Goal: Task Accomplishment & Management: Complete application form

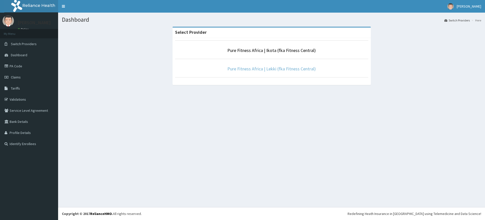
click at [264, 70] on link "Pure Fitness Africa | Lekki (fka Fitness Central)" at bounding box center [272, 69] width 88 height 6
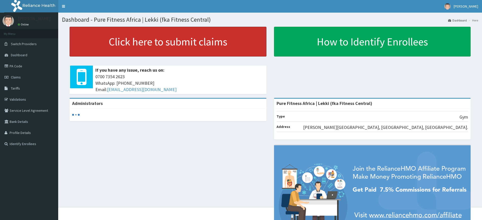
click at [191, 43] on link "Click here to submit claims" at bounding box center [168, 42] width 197 height 30
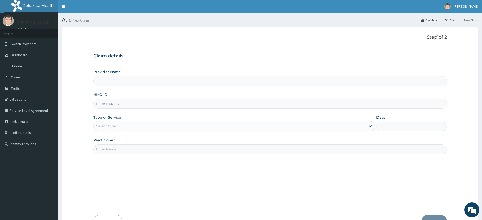
click at [131, 150] on input "Practitioner" at bounding box center [269, 150] width 353 height 10
type input "pure fitness africa"
type input "Pure Fitness Africa | Lekki (fka Fitness Central)"
type input "1"
click at [130, 105] on input "HMO ID" at bounding box center [269, 104] width 353 height 10
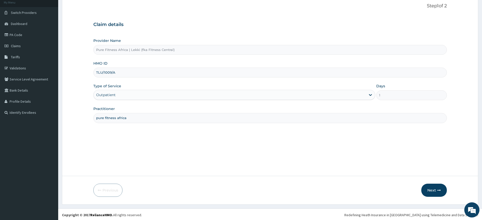
scroll to position [33, 0]
click at [425, 189] on button "Next" at bounding box center [434, 189] width 26 height 13
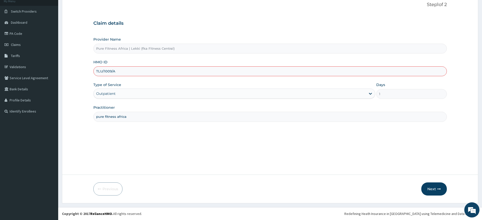
click at [107, 72] on input "TLU/1009/A" at bounding box center [269, 71] width 353 height 10
type input "TLU/10009/A"
click at [433, 194] on button "Next" at bounding box center [434, 189] width 26 height 13
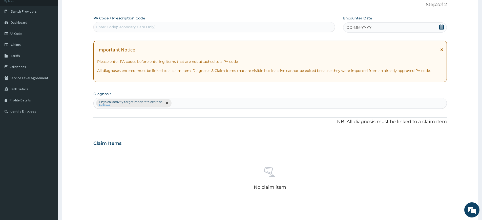
click at [232, 25] on div "Enter Code(Secondary Care Only)" at bounding box center [214, 27] width 241 height 8
type input "PA/D39A7D"
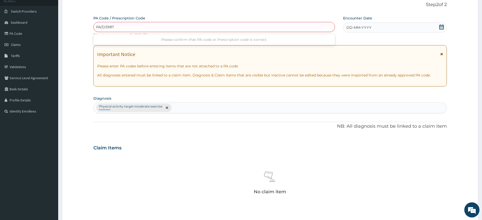
type input "PA/D3987D"
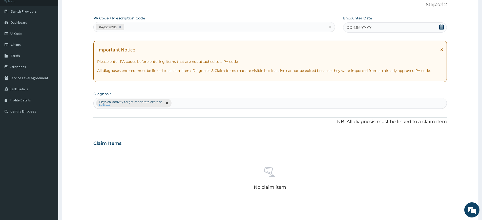
click at [369, 21] on label "Encounter Date" at bounding box center [357, 18] width 29 height 5
click at [370, 26] on span "DD-MM-YYYY" at bounding box center [358, 27] width 25 height 5
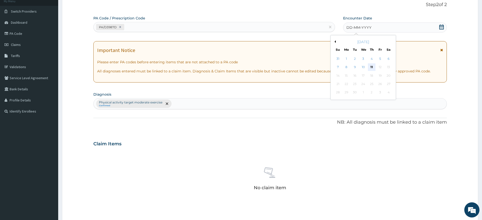
click at [372, 70] on div "11" at bounding box center [372, 68] width 8 height 8
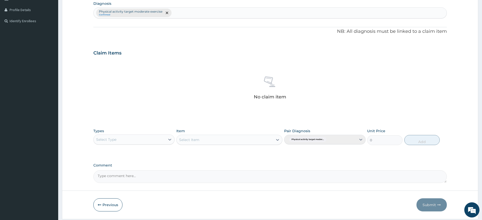
scroll to position [139, 0]
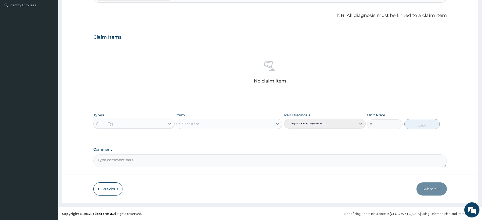
click at [135, 125] on div "Select Type" at bounding box center [130, 124] width 72 height 8
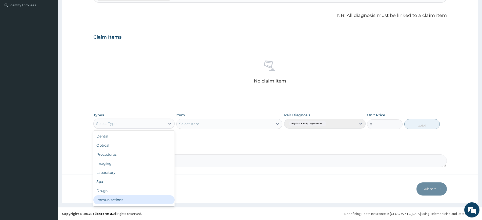
scroll to position [17, 0]
click at [146, 199] on div "Gym" at bounding box center [133, 201] width 81 height 9
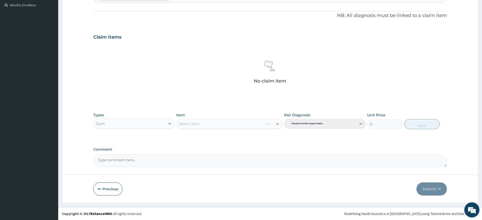
click at [200, 125] on div "Select Item" at bounding box center [229, 124] width 106 height 10
click at [200, 125] on div "Select Item" at bounding box center [224, 124] width 96 height 8
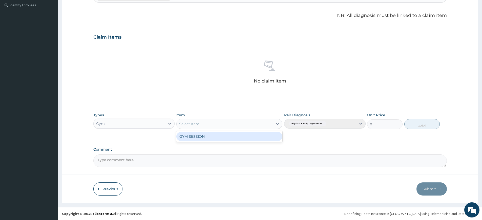
click at [215, 139] on div "GYM SESSION" at bounding box center [229, 136] width 106 height 9
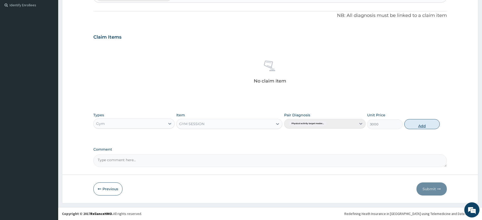
click at [431, 123] on button "Add" at bounding box center [421, 124] width 35 height 10
type input "0"
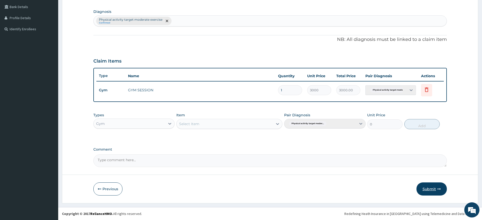
click at [434, 191] on button "Submit" at bounding box center [431, 189] width 30 height 13
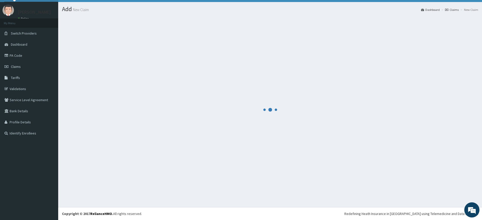
scroll to position [115, 0]
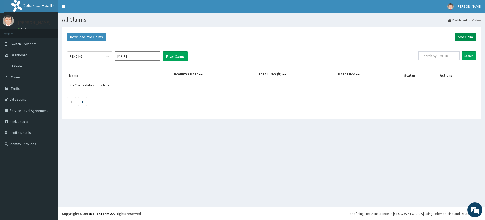
click at [467, 35] on link "Add Claim" at bounding box center [465, 37] width 21 height 9
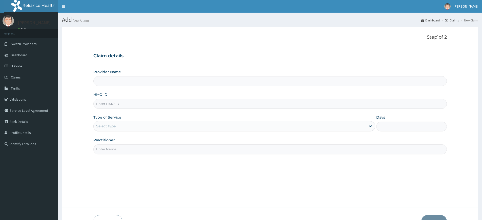
click at [109, 154] on input "Practitioner" at bounding box center [269, 150] width 353 height 10
click at [127, 163] on div "Step 1 of 2 Claim details Provider Name HMO ID Type of Service Select type Days…" at bounding box center [269, 117] width 353 height 165
type input "Pure Fitness Africa | Lekki (fka Fitness Central)"
type input "1"
click at [131, 105] on input "HMO ID" at bounding box center [269, 104] width 353 height 10
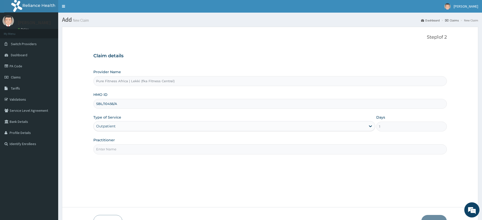
type input "SBL/10456/A"
click at [128, 150] on input "Practitioner" at bounding box center [269, 150] width 353 height 10
type input "pure fitness africa"
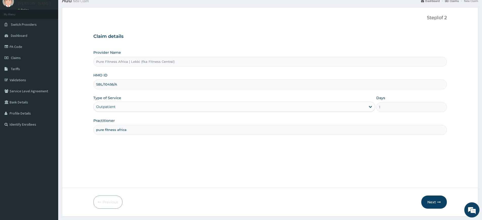
scroll to position [33, 0]
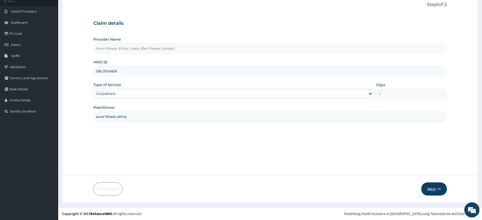
click at [427, 190] on button "Next" at bounding box center [434, 189] width 26 height 13
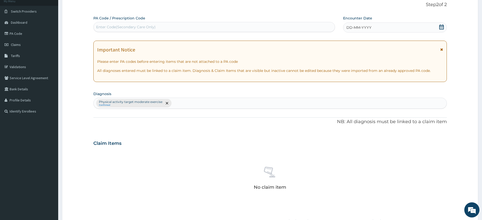
click at [202, 29] on div "Enter Code(Secondary Care Only)" at bounding box center [214, 27] width 241 height 8
type input "PA/D81873"
click at [388, 30] on div "DD-MM-YYYY" at bounding box center [394, 28] width 103 height 10
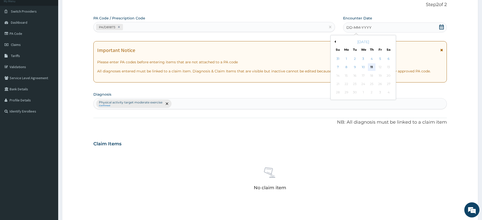
click at [372, 67] on div "11" at bounding box center [372, 68] width 8 height 8
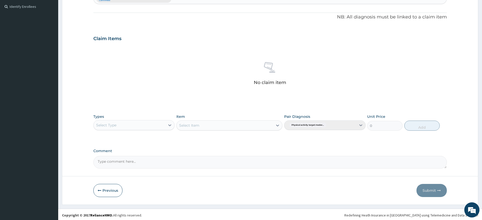
scroll to position [139, 0]
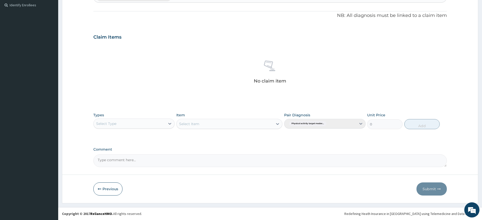
click at [140, 124] on div "Select Type" at bounding box center [130, 124] width 72 height 8
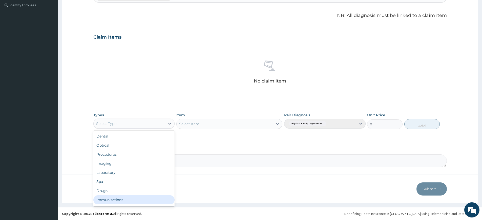
scroll to position [17, 0]
click at [138, 202] on div "Gym" at bounding box center [133, 201] width 81 height 9
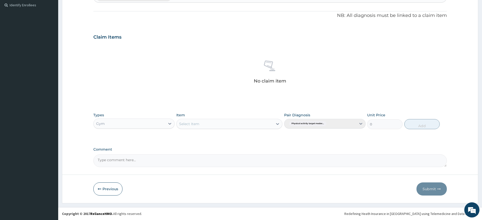
click at [250, 123] on div "Select Item" at bounding box center [229, 124] width 106 height 10
click at [250, 123] on div "Select Item" at bounding box center [224, 124] width 96 height 8
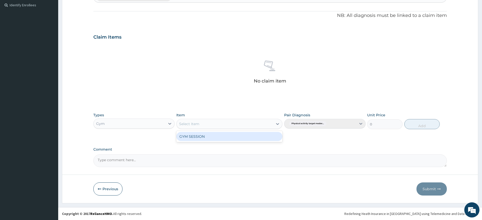
click at [255, 133] on div "GYM SESSION" at bounding box center [229, 136] width 106 height 9
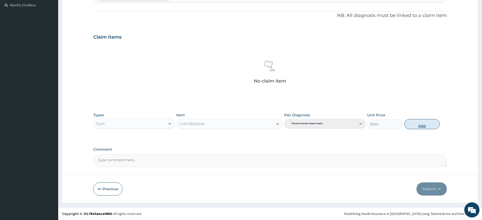
click at [418, 125] on button "Add" at bounding box center [421, 124] width 35 height 10
type input "0"
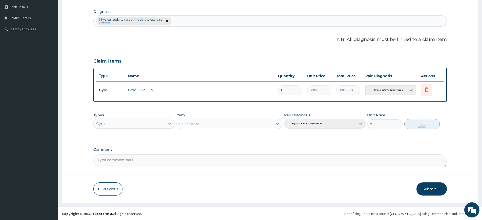
scroll to position [115, 0]
click at [427, 187] on button "Submit" at bounding box center [431, 189] width 30 height 13
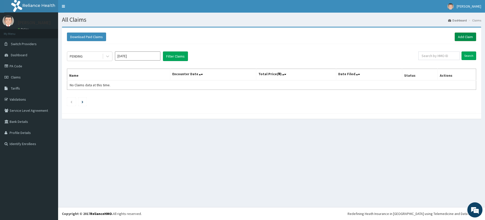
click at [470, 39] on link "Add Claim" at bounding box center [465, 37] width 21 height 9
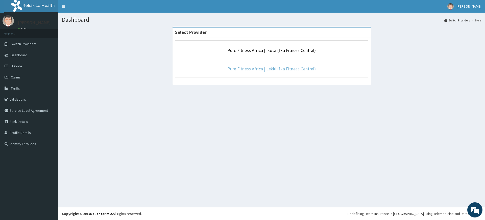
click at [282, 70] on link "Pure Fitness Africa | Lekki (fka Fitness Central)" at bounding box center [272, 69] width 88 height 6
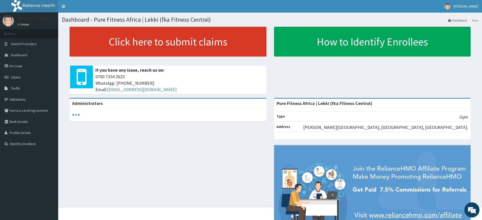
click at [219, 42] on link "Click here to submit claims" at bounding box center [168, 42] width 197 height 30
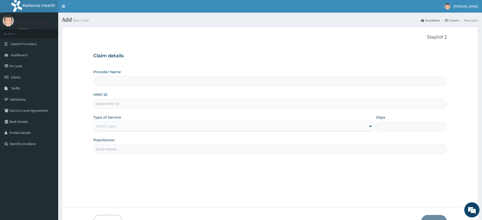
type input "Pure Fitness Africa | Lekki (fka Fitness Central)"
type input "1"
click at [147, 153] on input "Practitioner" at bounding box center [269, 150] width 353 height 10
type input "pure fitness africa"
click at [151, 103] on input "HMO ID" at bounding box center [269, 104] width 353 height 10
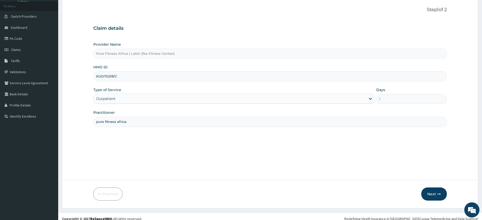
scroll to position [33, 0]
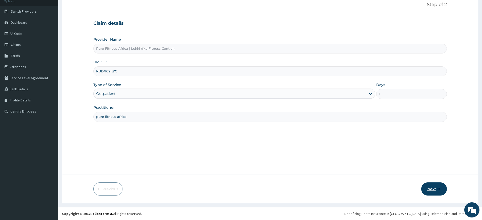
type input "KUD/10218/C"
click at [432, 192] on button "Next" at bounding box center [434, 189] width 26 height 13
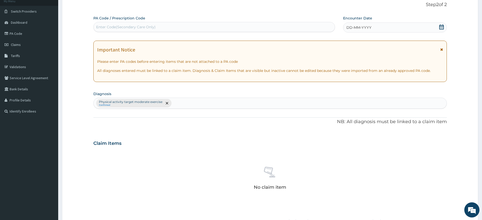
click at [244, 28] on div "Enter Code(Secondary Care Only)" at bounding box center [214, 27] width 241 height 8
type input "PA/52C60B"
click at [366, 28] on span "DD-MM-YYYY" at bounding box center [358, 27] width 25 height 5
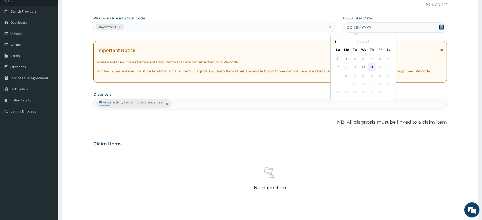
click at [373, 69] on div "11" at bounding box center [372, 68] width 8 height 8
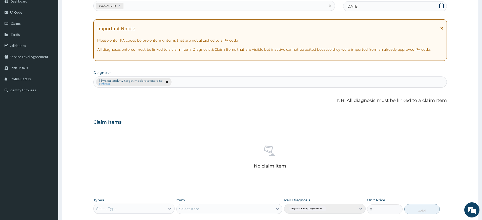
scroll to position [139, 0]
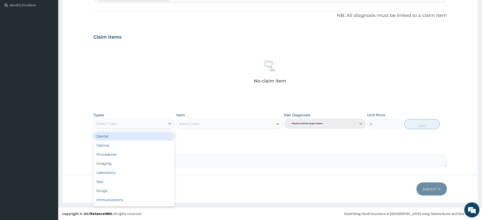
click at [140, 125] on div "Select Type" at bounding box center [130, 124] width 72 height 8
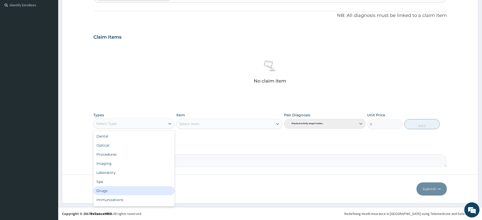
scroll to position [17, 0]
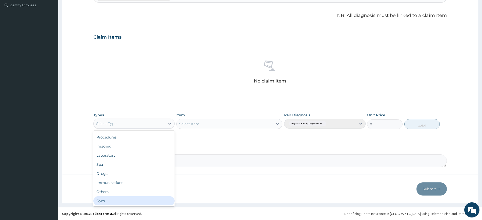
click at [139, 200] on div "Gym" at bounding box center [133, 201] width 81 height 9
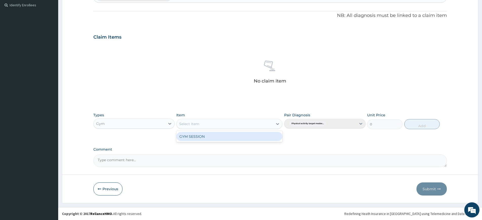
click at [219, 125] on div "Select Item" at bounding box center [224, 124] width 96 height 8
click at [225, 132] on div "GYM SESSION" at bounding box center [229, 136] width 106 height 9
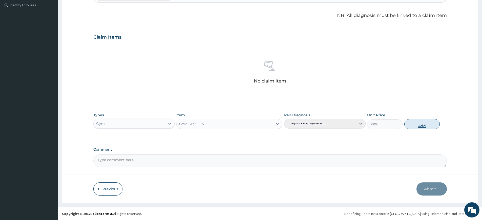
click at [425, 129] on button "Add" at bounding box center [421, 124] width 35 height 10
type input "0"
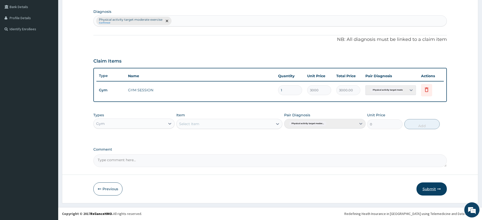
click at [425, 186] on button "Submit" at bounding box center [431, 189] width 30 height 13
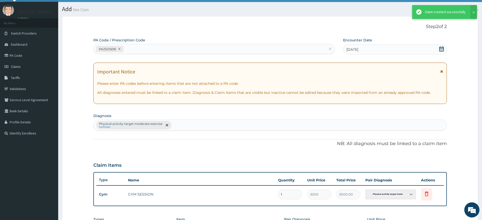
scroll to position [115, 0]
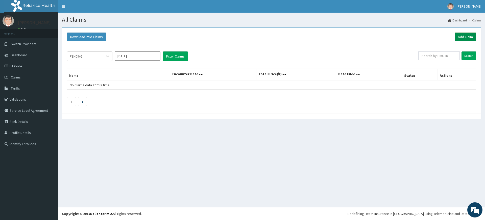
click at [469, 37] on link "Add Claim" at bounding box center [465, 37] width 21 height 9
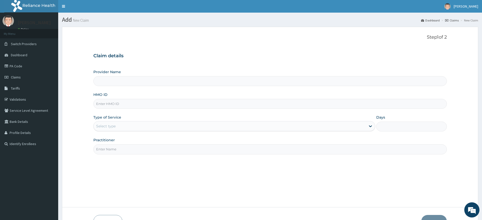
type input "Pure Fitness Africa | Lekki (fka Fitness Central)"
type input "1"
click at [130, 146] on input "Practitioner" at bounding box center [269, 150] width 353 height 10
type input "pure fitness africa"
click at [135, 100] on input "HMO ID" at bounding box center [269, 104] width 353 height 10
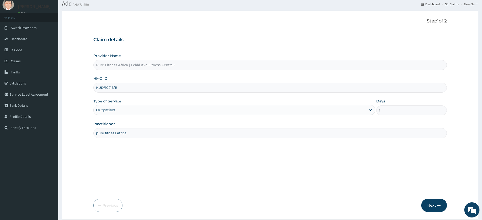
scroll to position [33, 0]
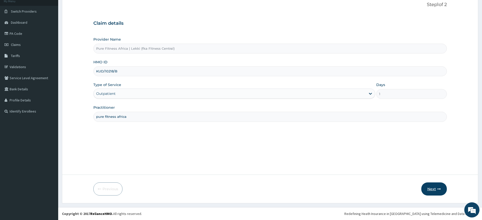
type input "KUD/10218/B"
click at [430, 189] on button "Next" at bounding box center [434, 189] width 26 height 13
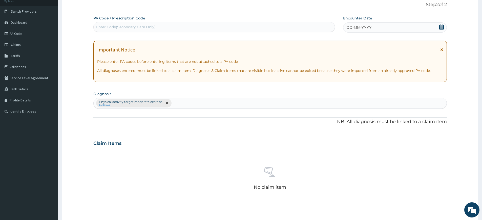
click at [116, 27] on div "Enter Code(Secondary Care Only)" at bounding box center [125, 27] width 59 height 5
type input "PA/84245B"
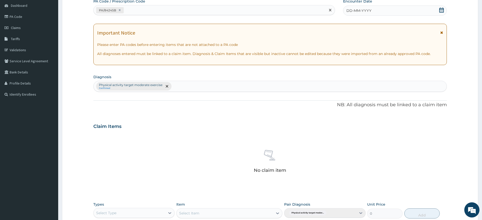
scroll to position [0, 0]
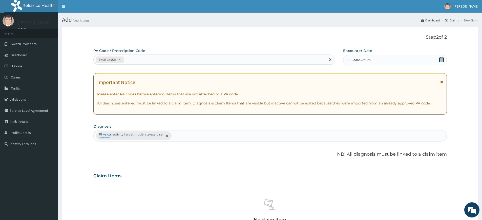
click at [418, 62] on div "DD-MM-YYYY" at bounding box center [394, 60] width 103 height 10
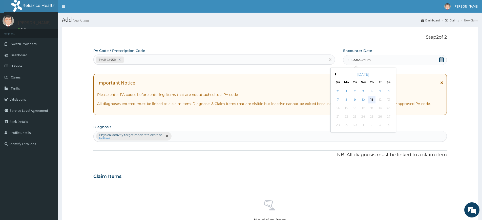
click at [370, 99] on div "11" at bounding box center [372, 100] width 8 height 8
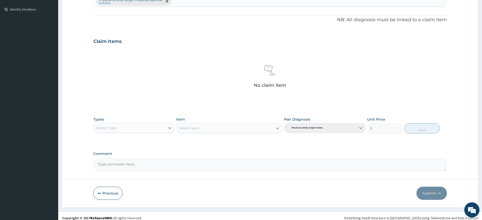
scroll to position [139, 0]
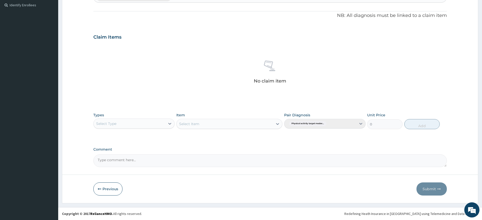
click at [156, 126] on div "Select Type" at bounding box center [130, 124] width 72 height 8
click at [148, 199] on div "Gym" at bounding box center [133, 201] width 81 height 9
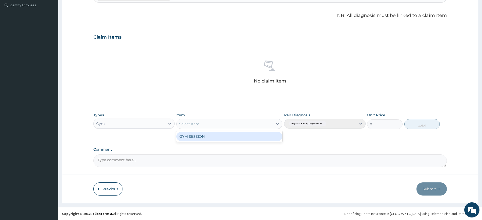
click at [219, 126] on div "Select Item" at bounding box center [224, 124] width 96 height 8
click at [221, 140] on div "GYM SESSION" at bounding box center [229, 136] width 106 height 9
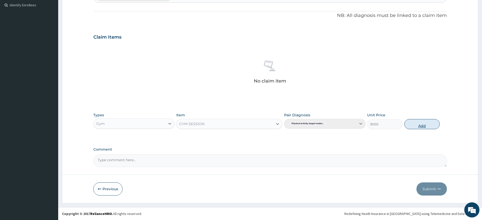
click at [423, 124] on button "Add" at bounding box center [421, 124] width 35 height 10
type input "0"
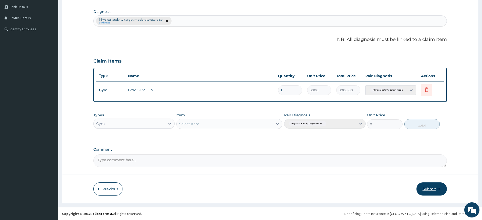
click at [425, 189] on button "Submit" at bounding box center [431, 189] width 30 height 13
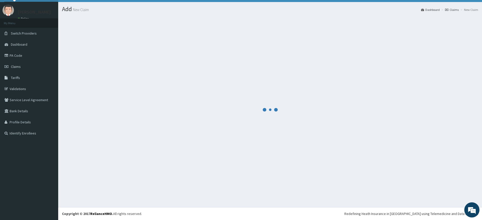
scroll to position [11, 0]
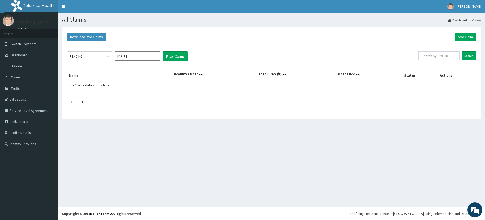
click at [454, 33] on div "Download Paid Claims Add Claim" at bounding box center [272, 37] width 410 height 9
click at [463, 40] on link "Add Claim" at bounding box center [465, 37] width 21 height 9
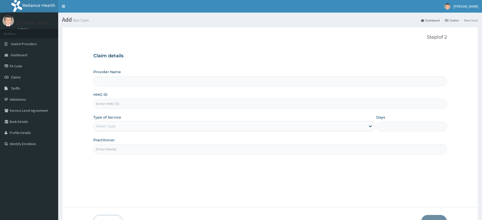
click at [139, 106] on input "HMO ID" at bounding box center [269, 104] width 353 height 10
type input "Pure Fitness Africa | Lekki (fka Fitness Central)"
type input "1"
type input "GBM/10034/A"
click at [141, 148] on input "Practitioner" at bounding box center [269, 150] width 353 height 10
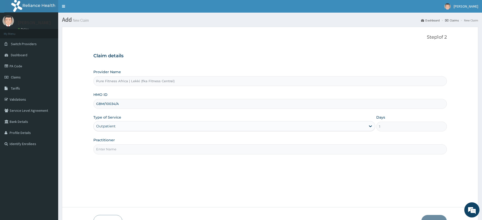
type input "pure fitness africa"
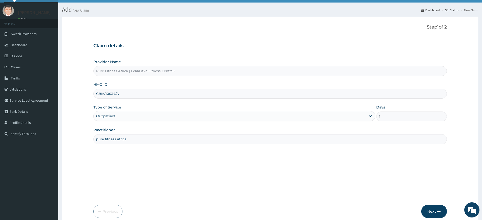
scroll to position [33, 0]
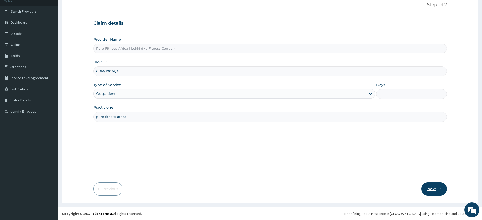
click at [436, 190] on button "Next" at bounding box center [434, 189] width 26 height 13
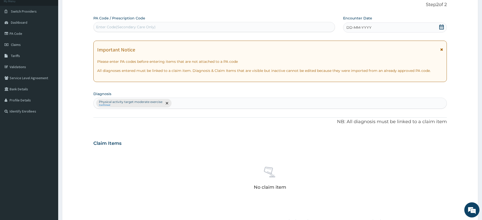
click at [137, 28] on div "Enter Code(Secondary Care Only)" at bounding box center [125, 27] width 59 height 5
type input "PA/FCA65M"
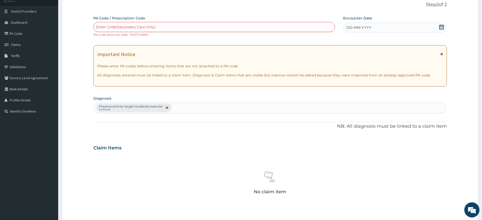
click at [151, 27] on div "Enter Code(Secondary Care Only)" at bounding box center [125, 27] width 59 height 5
type input "PA/FCA65F"
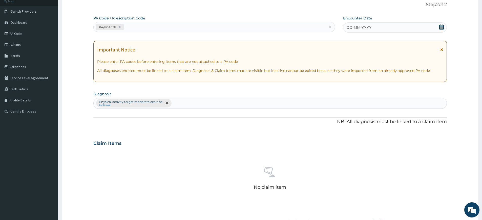
click at [374, 23] on div "DD-MM-YYYY" at bounding box center [394, 28] width 103 height 10
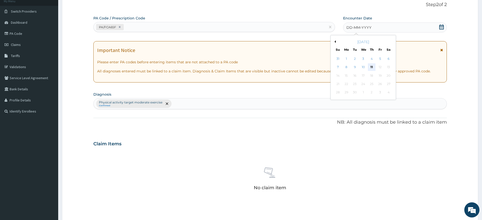
click at [372, 68] on div "11" at bounding box center [372, 68] width 8 height 8
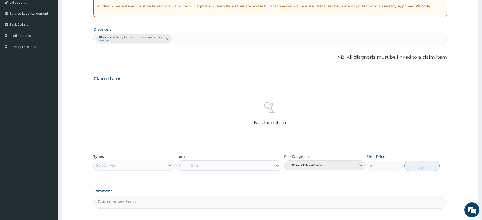
scroll to position [139, 0]
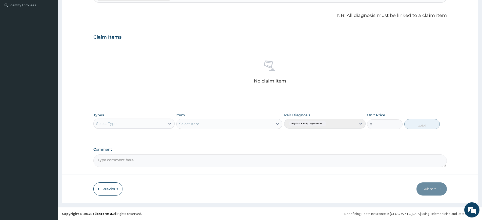
click at [160, 124] on div "Select Type" at bounding box center [130, 124] width 72 height 8
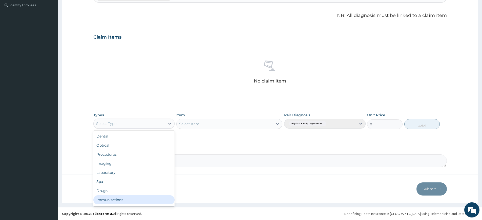
scroll to position [17, 0]
click at [152, 201] on div "Gym" at bounding box center [133, 201] width 81 height 9
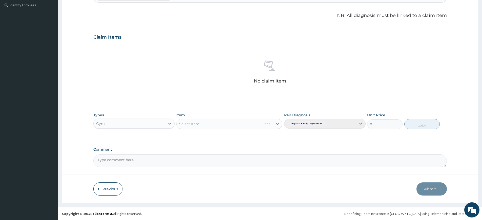
click at [199, 121] on div "Select Item" at bounding box center [229, 124] width 106 height 10
click at [200, 124] on div "Select Item" at bounding box center [224, 124] width 96 height 8
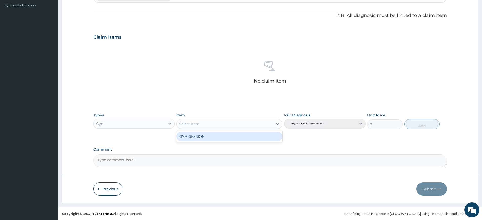
click at [235, 140] on div "GYM SESSION" at bounding box center [229, 136] width 106 height 9
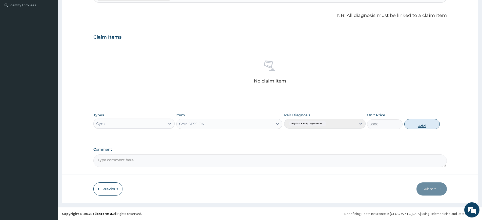
click at [414, 124] on button "Add" at bounding box center [421, 124] width 35 height 10
type input "0"
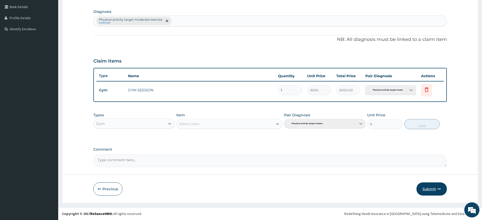
click at [424, 187] on button "Submit" at bounding box center [431, 189] width 30 height 13
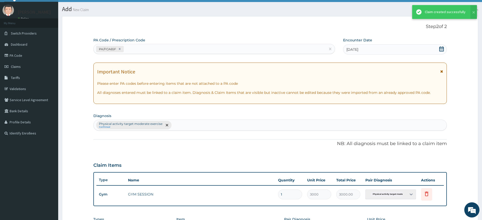
scroll to position [115, 0]
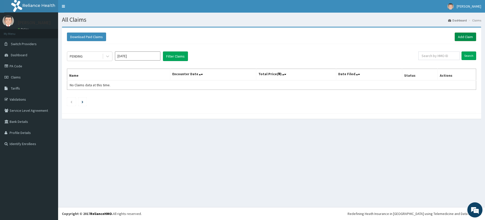
click at [470, 37] on link "Add Claim" at bounding box center [465, 37] width 21 height 9
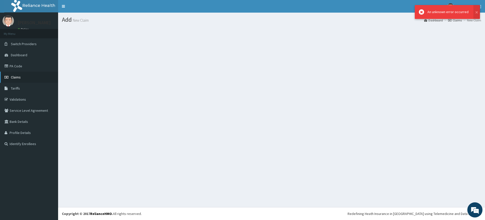
click at [21, 76] on link "Claims" at bounding box center [29, 77] width 58 height 11
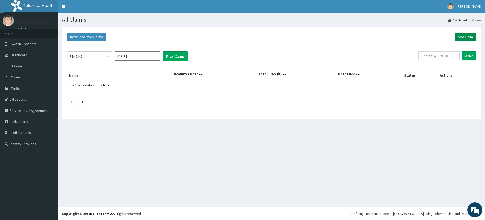
click at [458, 35] on link "Add Claim" at bounding box center [465, 37] width 21 height 9
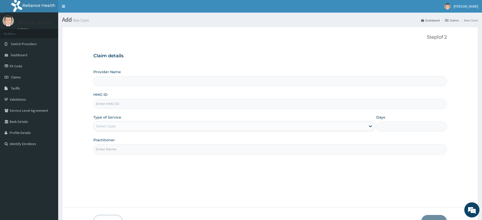
type input "Pure Fitness Africa | Lekki (fka Fitness Central)"
type input "1"
click at [249, 147] on input "Practitioner" at bounding box center [269, 150] width 353 height 10
type input "pure fitness africa"
click at [132, 104] on input "HMO ID" at bounding box center [269, 104] width 353 height 10
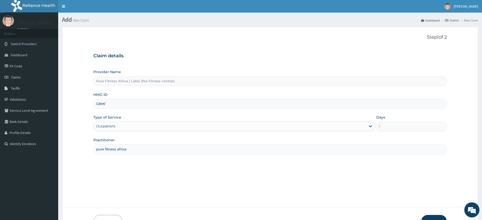
type input "GBM/10070/A"
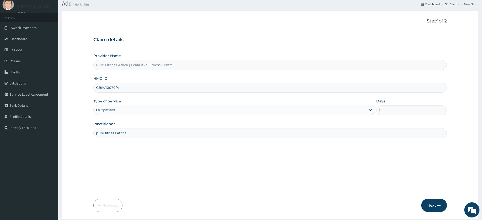
scroll to position [33, 0]
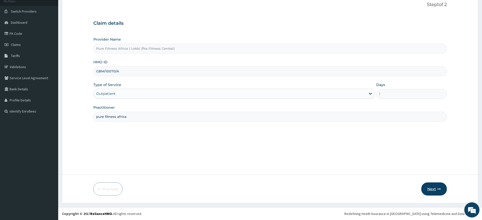
click at [425, 189] on button "Next" at bounding box center [434, 189] width 26 height 13
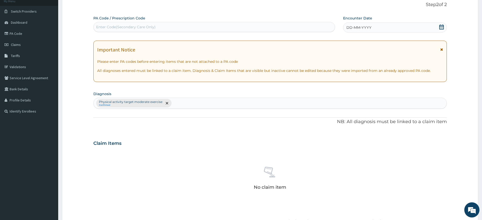
click at [259, 25] on div "Enter Code(Secondary Care Only)" at bounding box center [214, 27] width 241 height 8
type input "PA/C64D38"
click at [373, 26] on div "DD-MM-YYYY" at bounding box center [394, 28] width 103 height 10
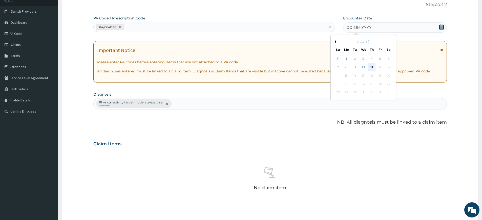
click at [372, 66] on div "11" at bounding box center [372, 68] width 8 height 8
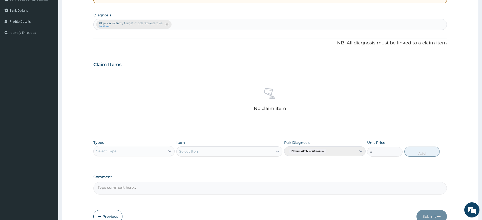
scroll to position [139, 0]
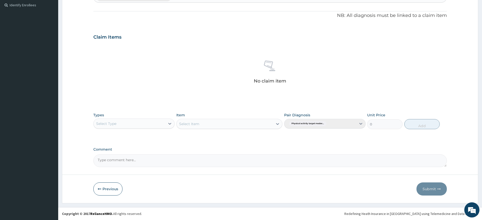
click at [154, 126] on div "Select Type" at bounding box center [130, 124] width 72 height 8
click at [158, 199] on div "Gym" at bounding box center [133, 201] width 81 height 9
click at [221, 127] on div "Select Item" at bounding box center [224, 124] width 96 height 8
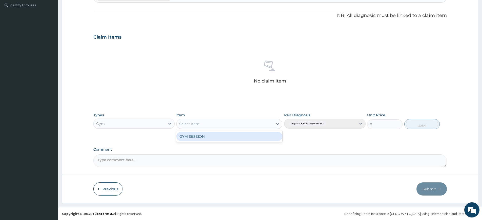
click at [223, 138] on div "GYM SESSION" at bounding box center [229, 136] width 106 height 9
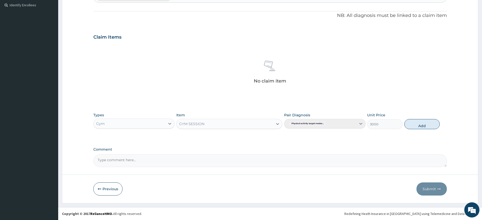
click at [421, 121] on button "Add" at bounding box center [421, 124] width 35 height 10
type input "0"
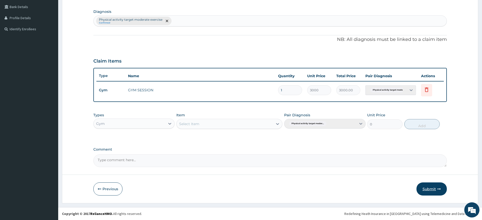
click at [426, 186] on button "Submit" at bounding box center [431, 189] width 30 height 13
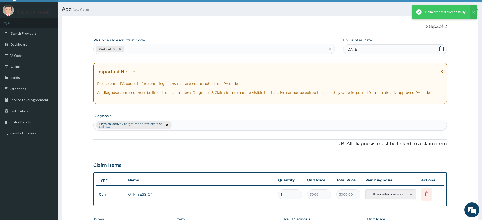
scroll to position [115, 0]
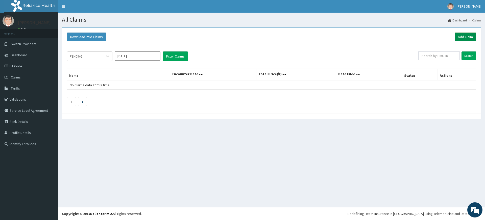
click at [456, 33] on link "Add Claim" at bounding box center [465, 37] width 21 height 9
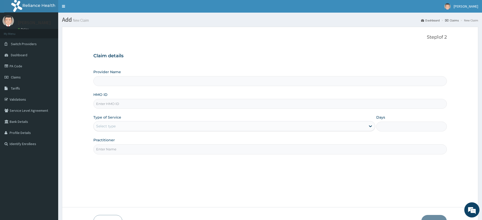
click at [147, 154] on input "Practitioner" at bounding box center [269, 150] width 353 height 10
type input "Pure Fitness Africa | Lekki (fka Fitness Central)"
type input "1"
type input "pure fitness africa"
click at [156, 105] on input "HMO ID" at bounding box center [269, 104] width 353 height 10
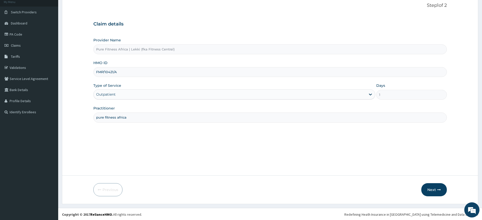
scroll to position [33, 0]
type input "FMP/10421/A"
click at [431, 188] on button "Next" at bounding box center [434, 189] width 26 height 13
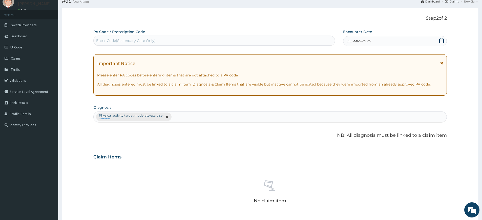
scroll to position [0, 0]
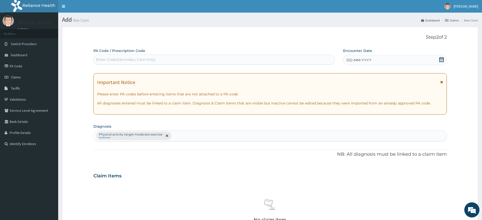
click at [207, 58] on div "Enter Code(Secondary Care Only)" at bounding box center [214, 60] width 241 height 8
type input "PA/5C56D0"
click at [362, 58] on span "DD-MM-YYYY" at bounding box center [358, 60] width 25 height 5
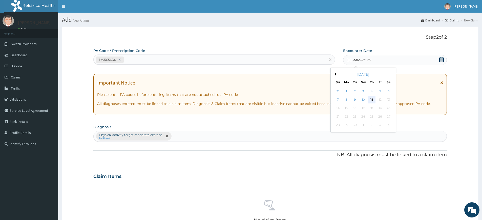
click at [372, 99] on div "11" at bounding box center [372, 100] width 8 height 8
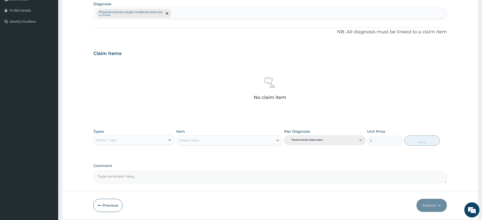
scroll to position [139, 0]
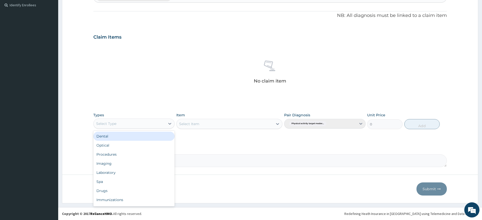
click at [140, 123] on div "Select Type" at bounding box center [130, 124] width 72 height 8
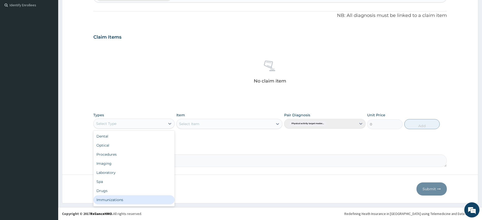
scroll to position [17, 0]
click at [141, 203] on div "Gym" at bounding box center [133, 201] width 81 height 9
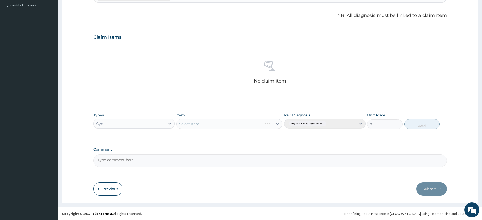
click at [212, 124] on div "Select Item" at bounding box center [229, 124] width 106 height 10
click at [212, 124] on div "Select Item" at bounding box center [224, 124] width 96 height 8
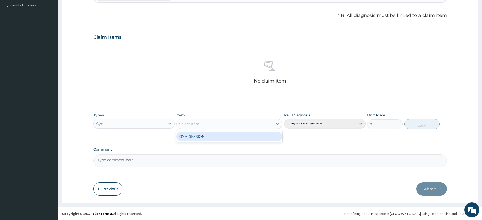
click at [214, 135] on div "GYM SESSION" at bounding box center [229, 136] width 106 height 9
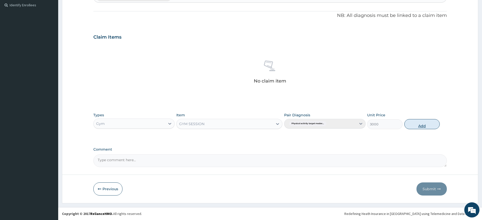
click at [413, 122] on button "Add" at bounding box center [421, 124] width 35 height 10
type input "0"
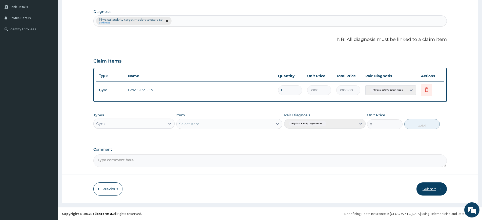
click at [423, 190] on button "Submit" at bounding box center [431, 189] width 30 height 13
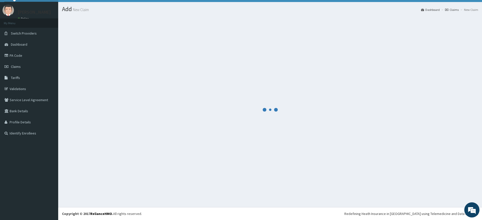
scroll to position [115, 0]
